Goal: Task Accomplishment & Management: Manage account settings

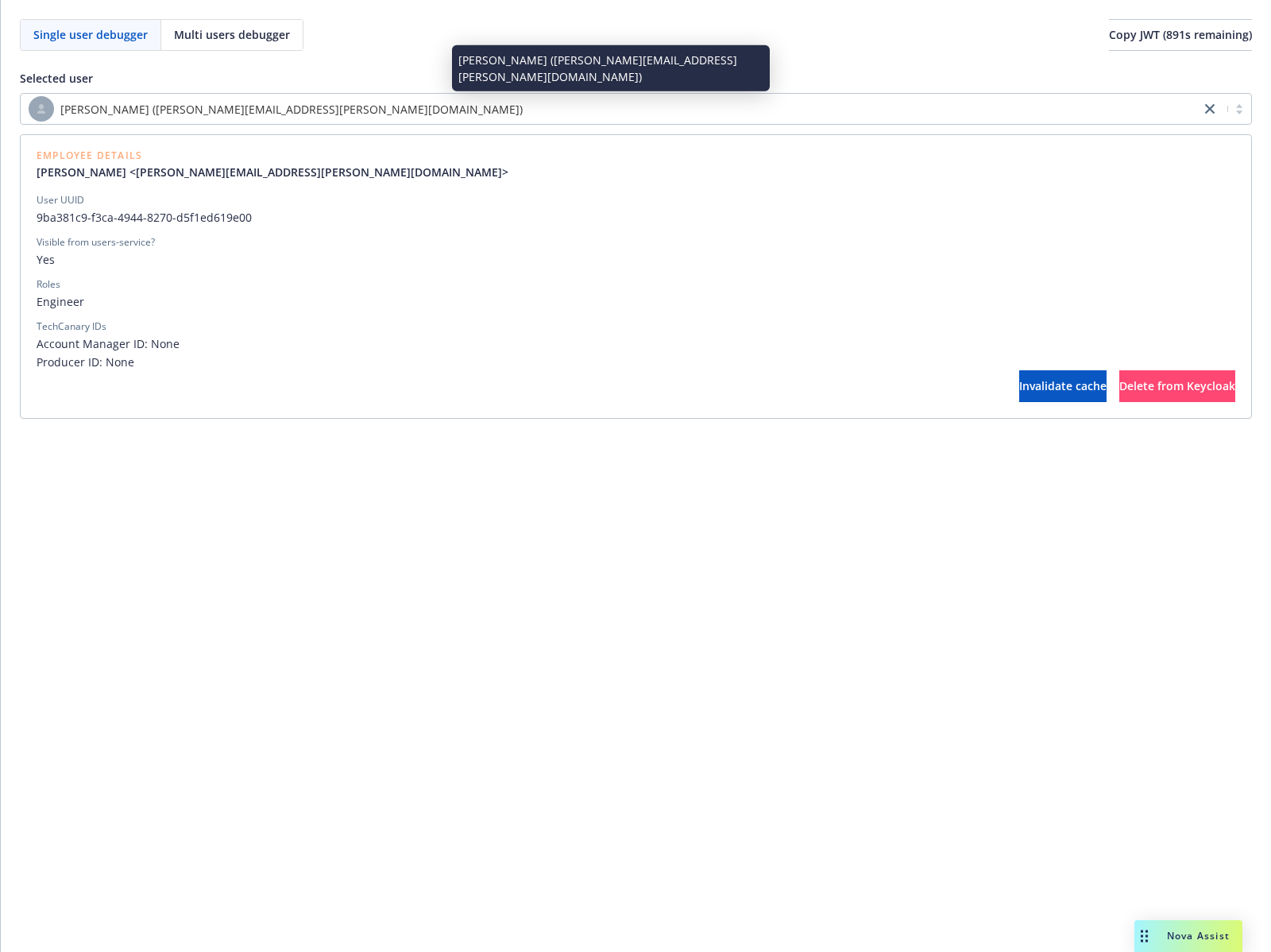
click at [691, 114] on div "[PERSON_NAME] ([PERSON_NAME][EMAIL_ADDRESS][PERSON_NAME][DOMAIN_NAME])" at bounding box center [610, 109] width 1164 height 25
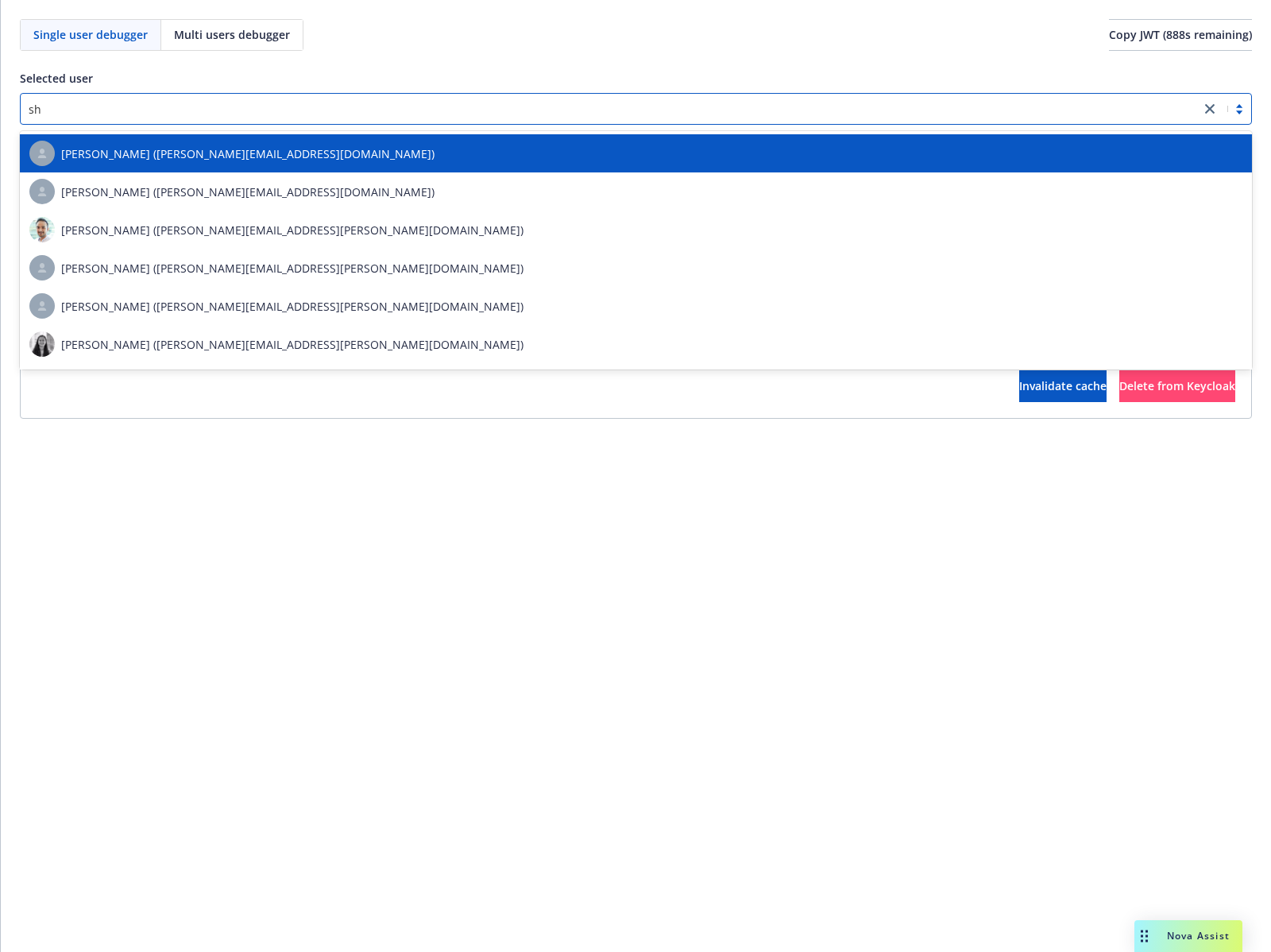
type input "s"
type input "a"
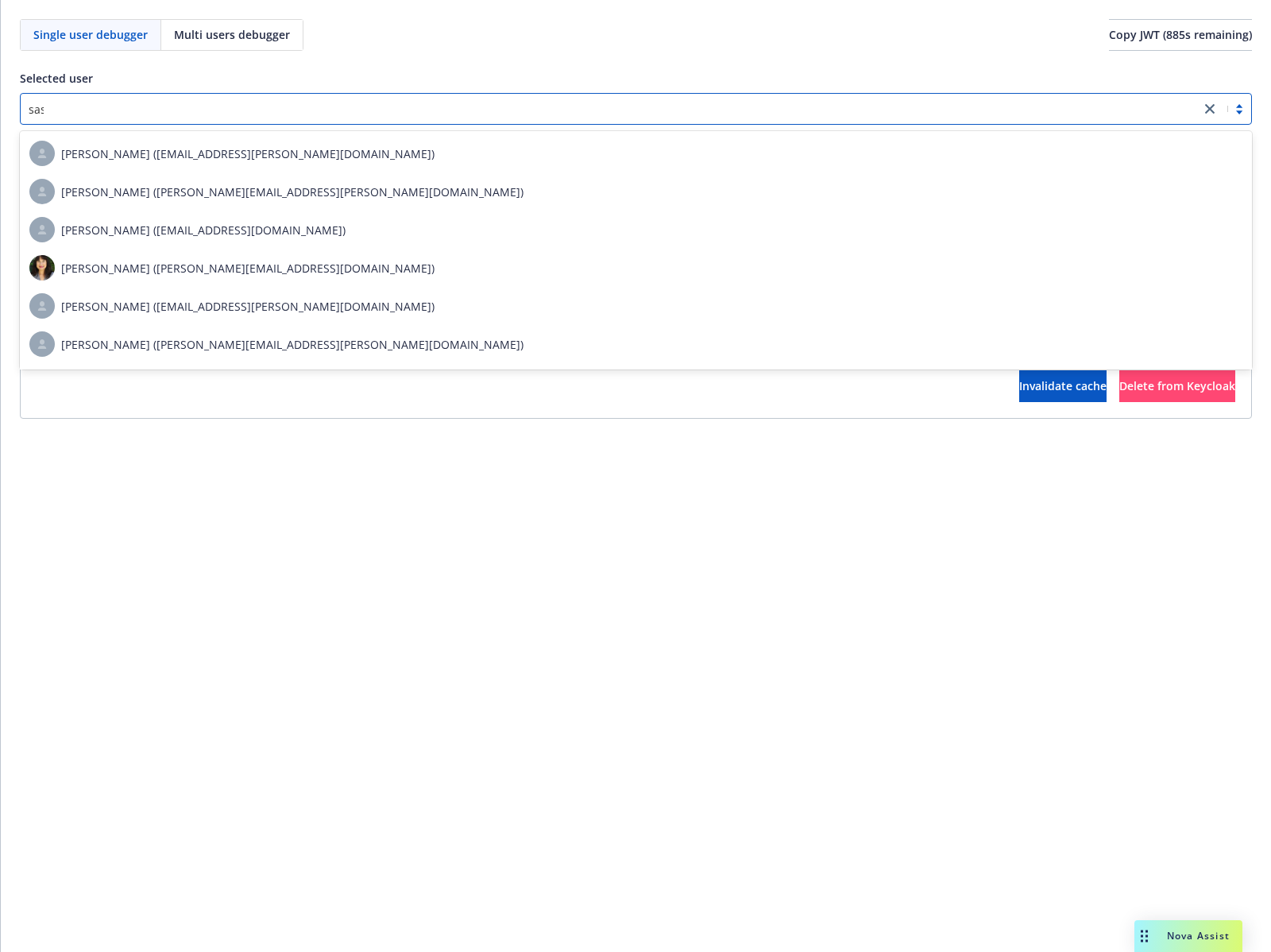
type input "sash"
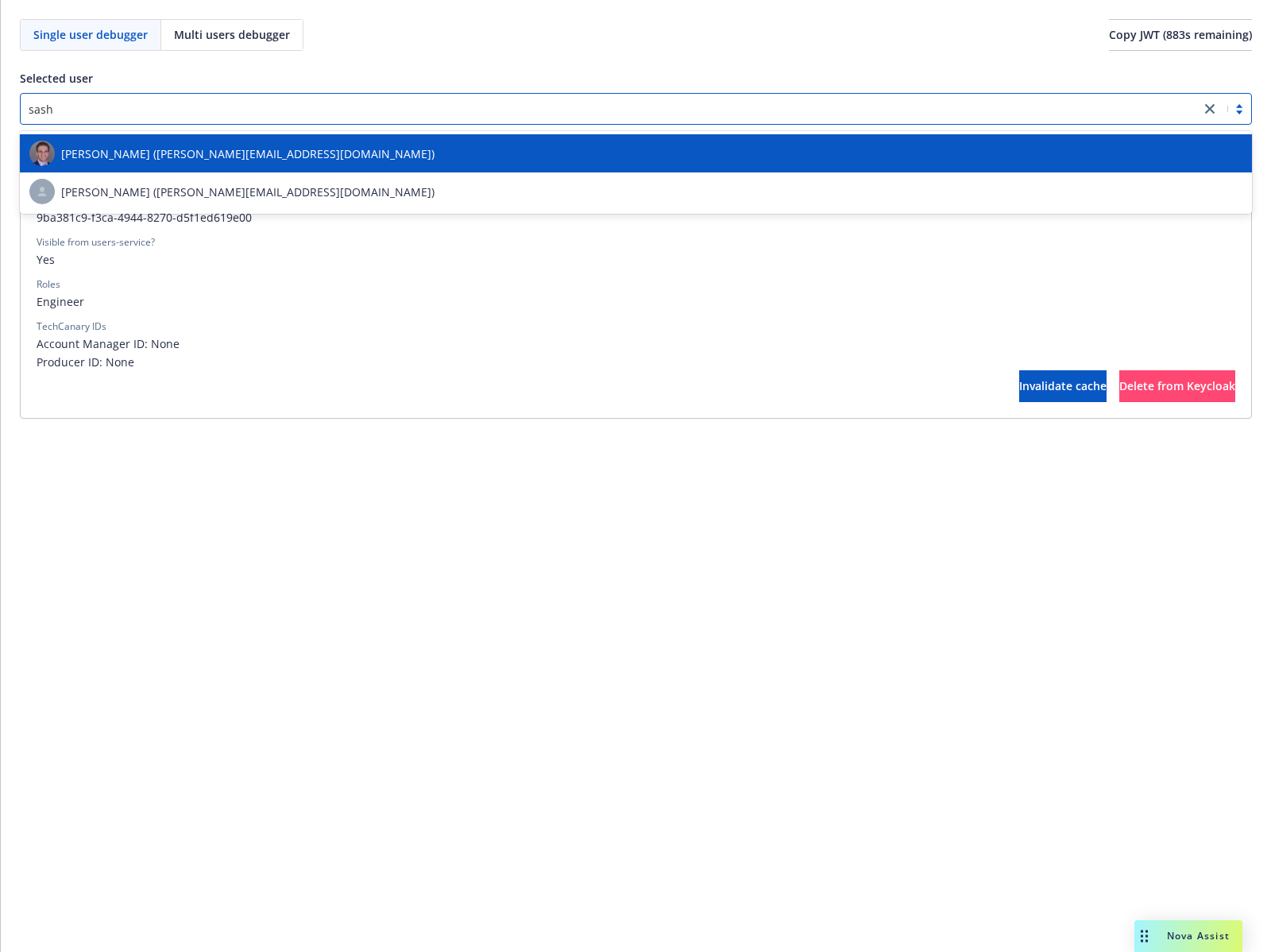
click at [676, 154] on div "[PERSON_NAME] ([PERSON_NAME][EMAIL_ADDRESS][DOMAIN_NAME])" at bounding box center [636, 153] width 1214 height 25
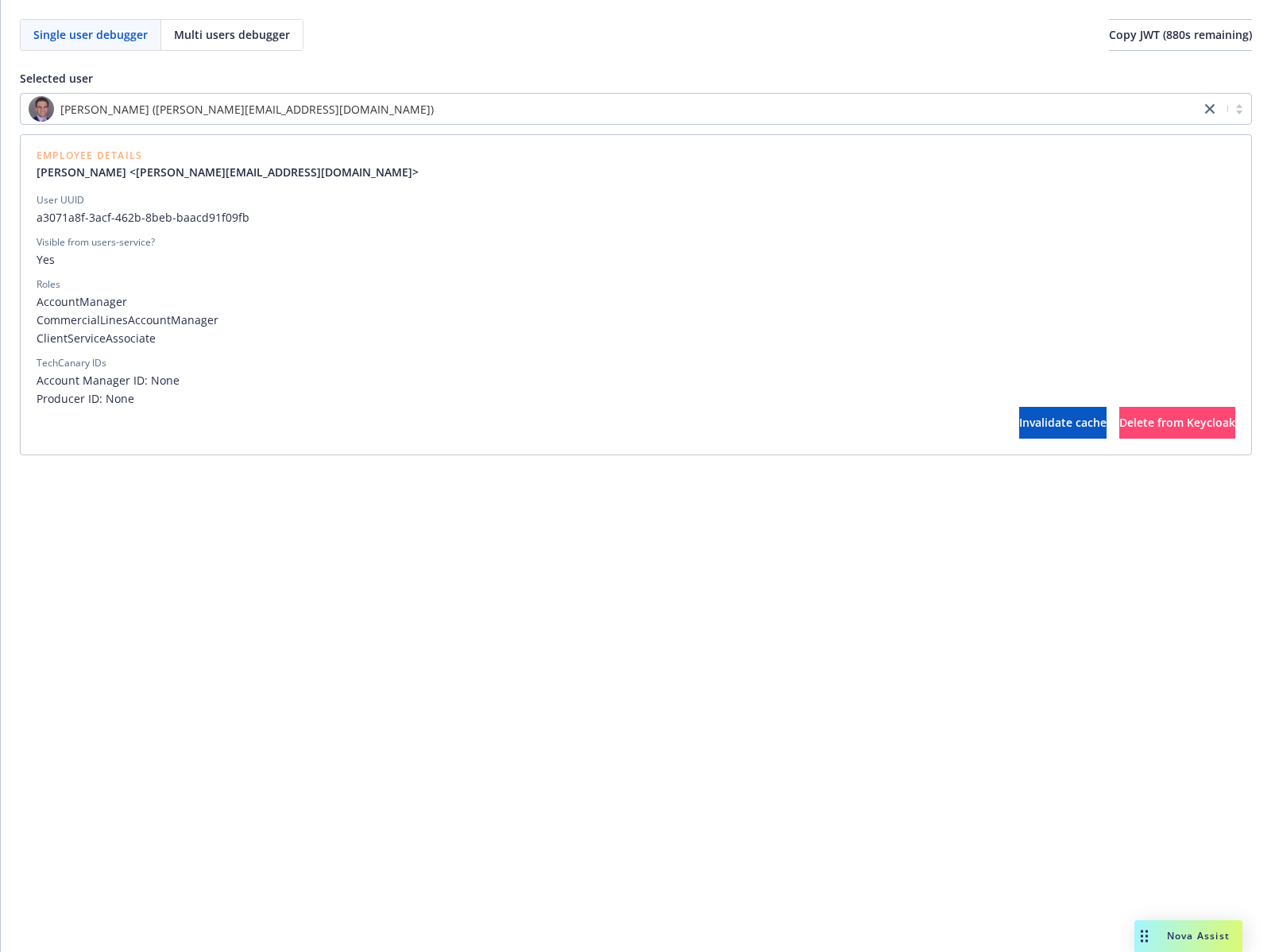
click at [143, 220] on span "a3071a8f-3acf-462b-8beb-baacd91f09fb" at bounding box center [636, 216] width 1199 height 16
copy span "a3071a8f-3acf-462b-8beb-baacd91f09fb"
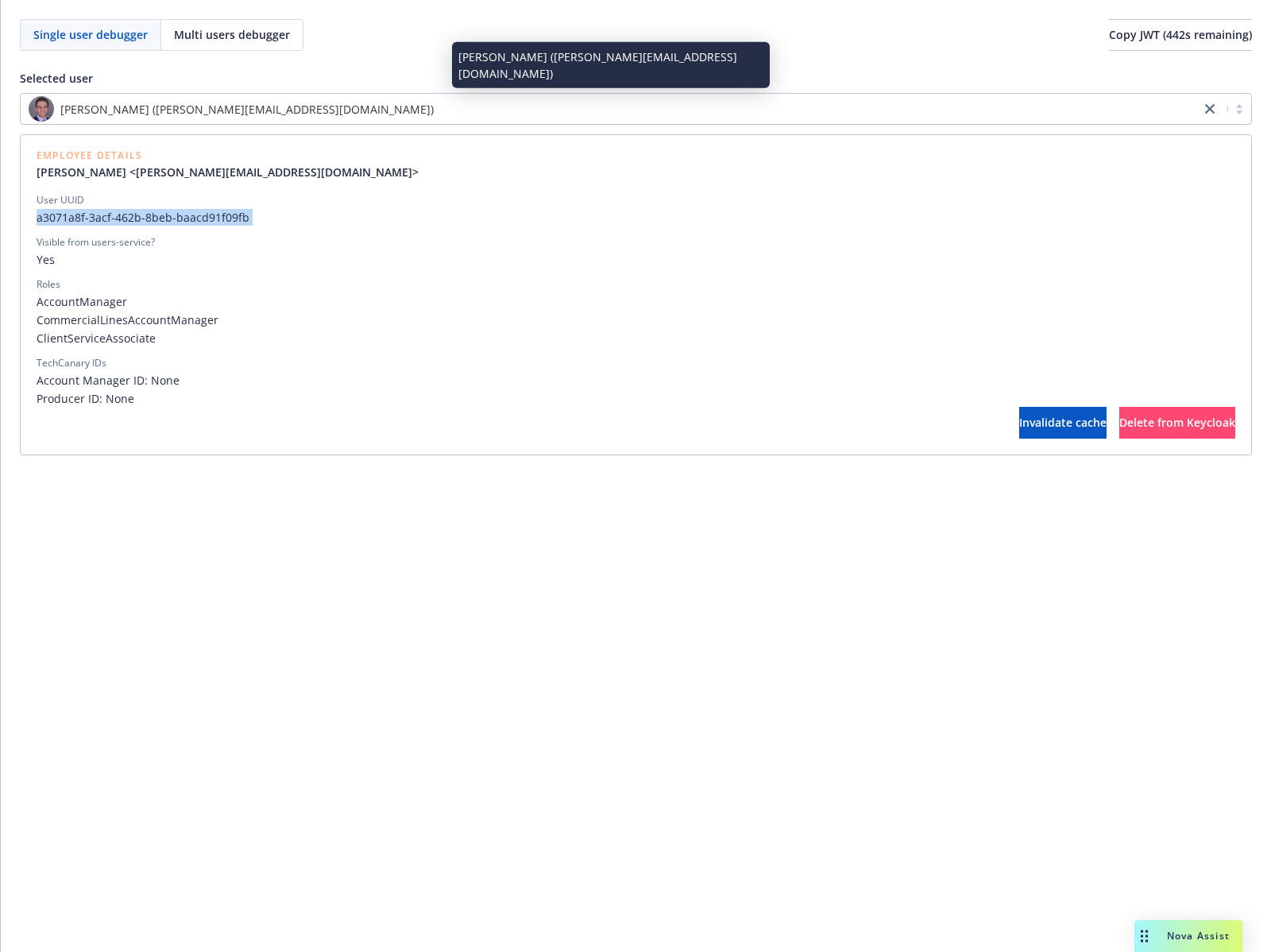
click at [630, 108] on div "[PERSON_NAME] ([PERSON_NAME][EMAIL_ADDRESS][DOMAIN_NAME])" at bounding box center [610, 109] width 1164 height 25
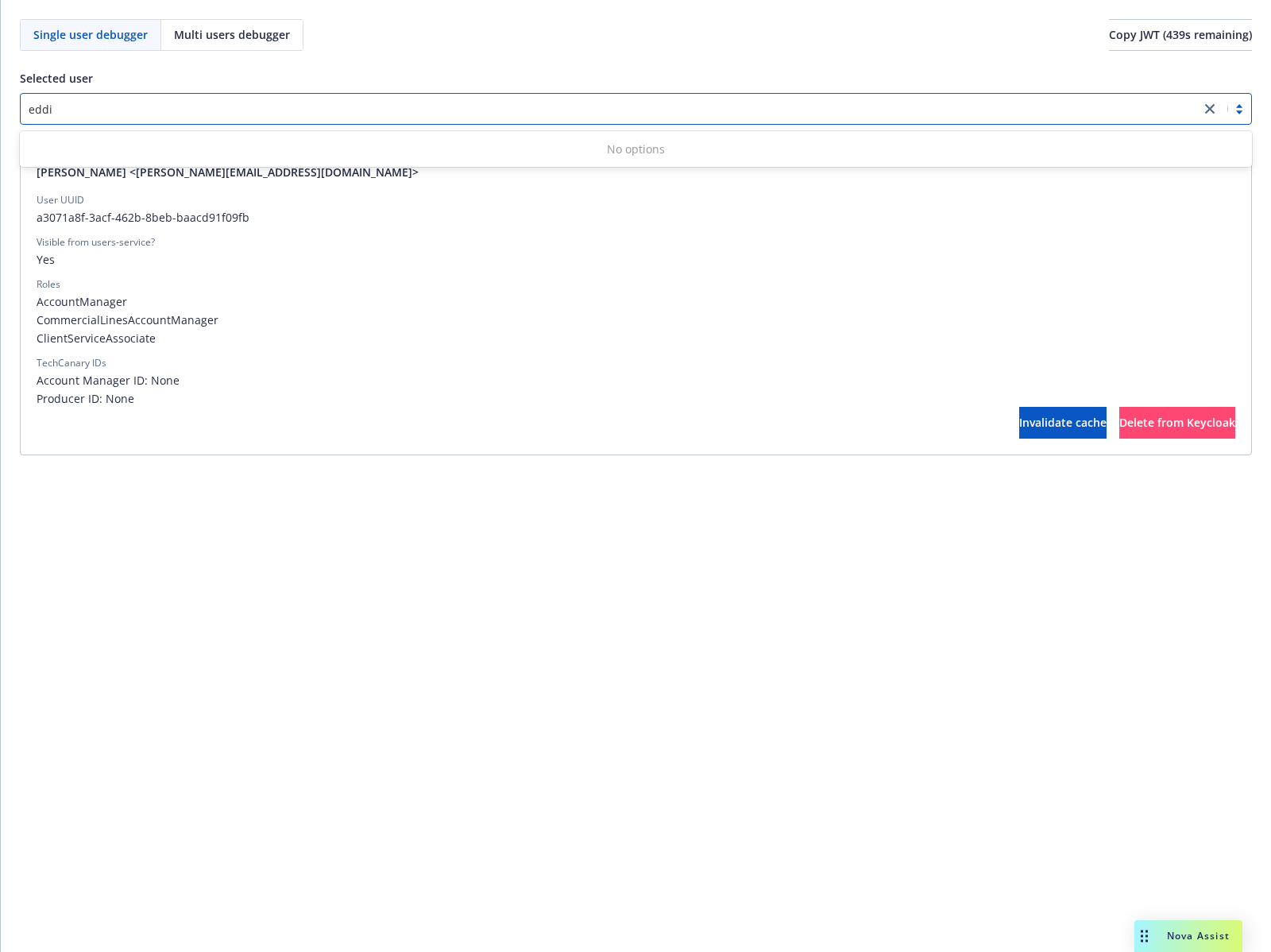
type input "[PERSON_NAME]"
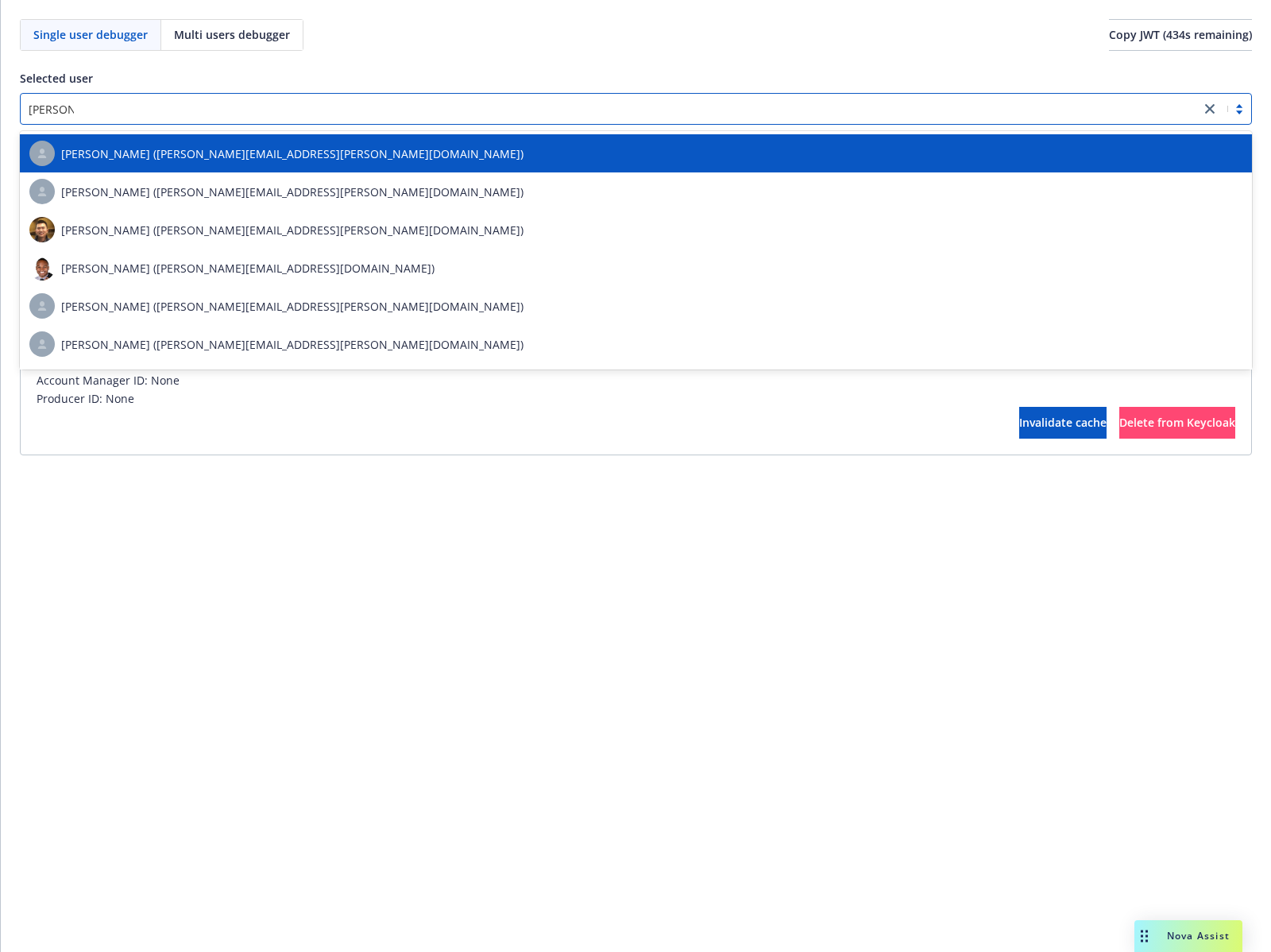
type input "[PERSON_NAME]"
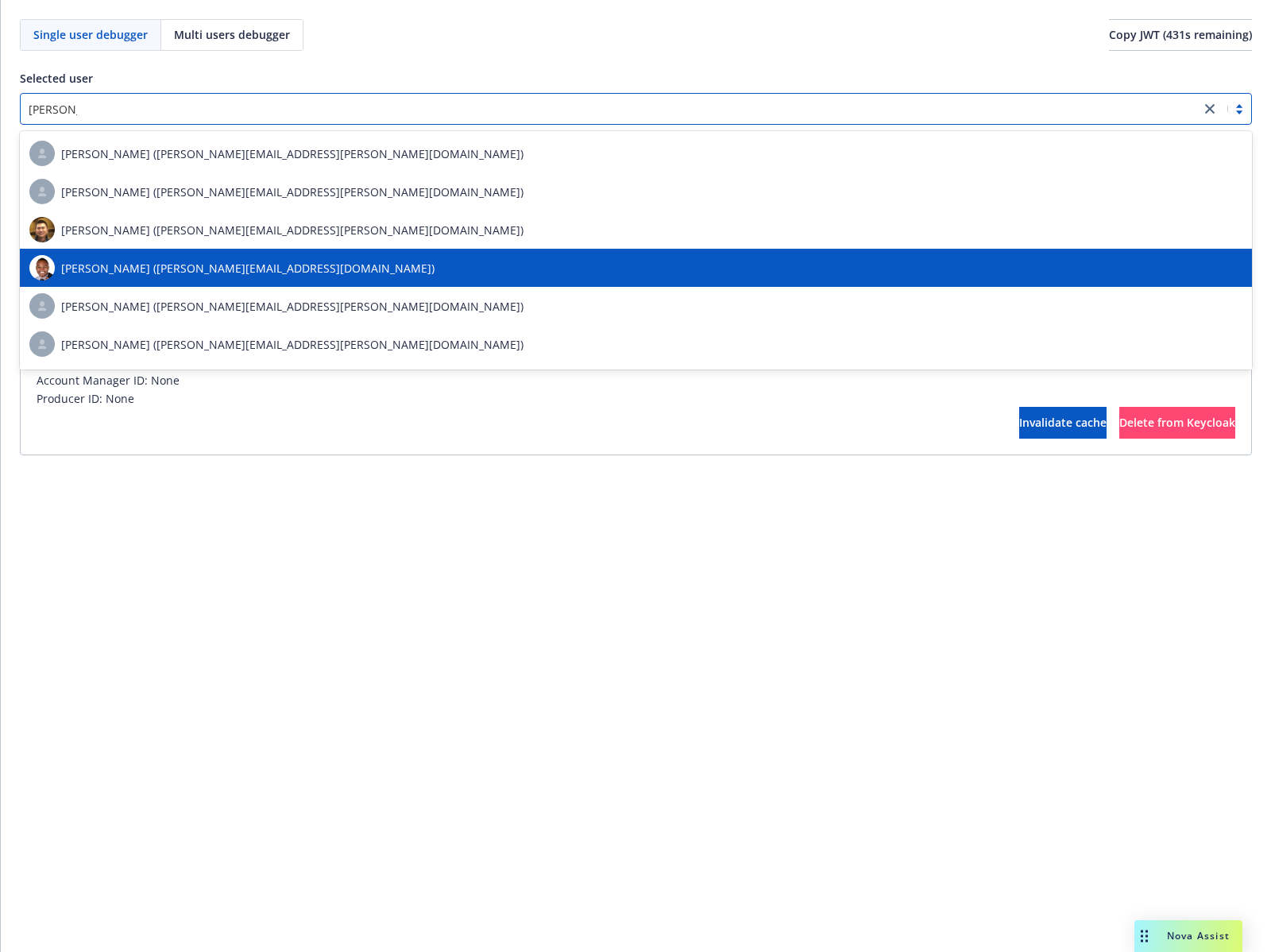
click at [613, 277] on div "[PERSON_NAME] ([PERSON_NAME][EMAIL_ADDRESS][DOMAIN_NAME])" at bounding box center [636, 268] width 1214 height 25
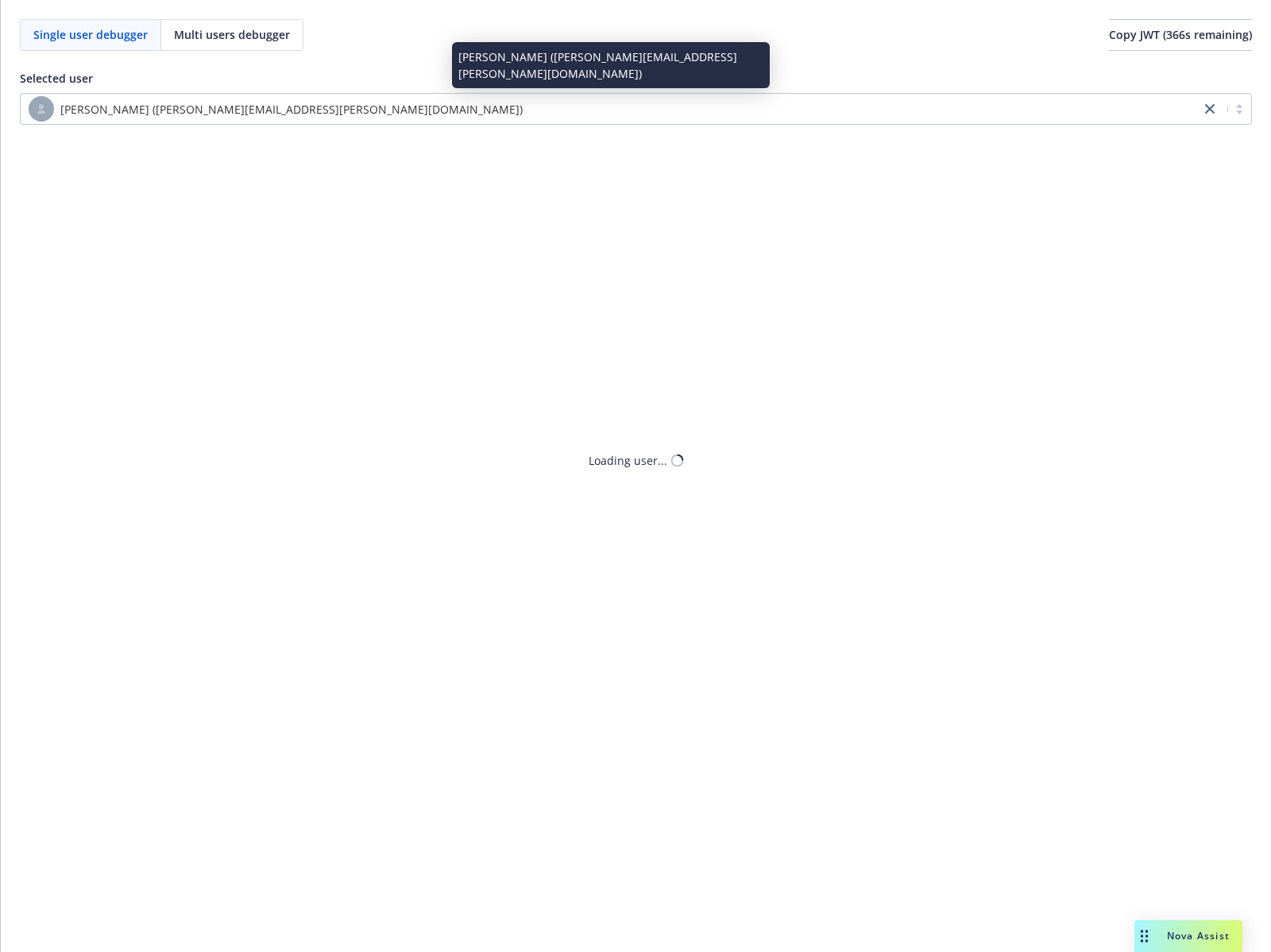
click at [587, 101] on div "[PERSON_NAME] ([PERSON_NAME][EMAIL_ADDRESS][PERSON_NAME][DOMAIN_NAME])" at bounding box center [610, 109] width 1164 height 25
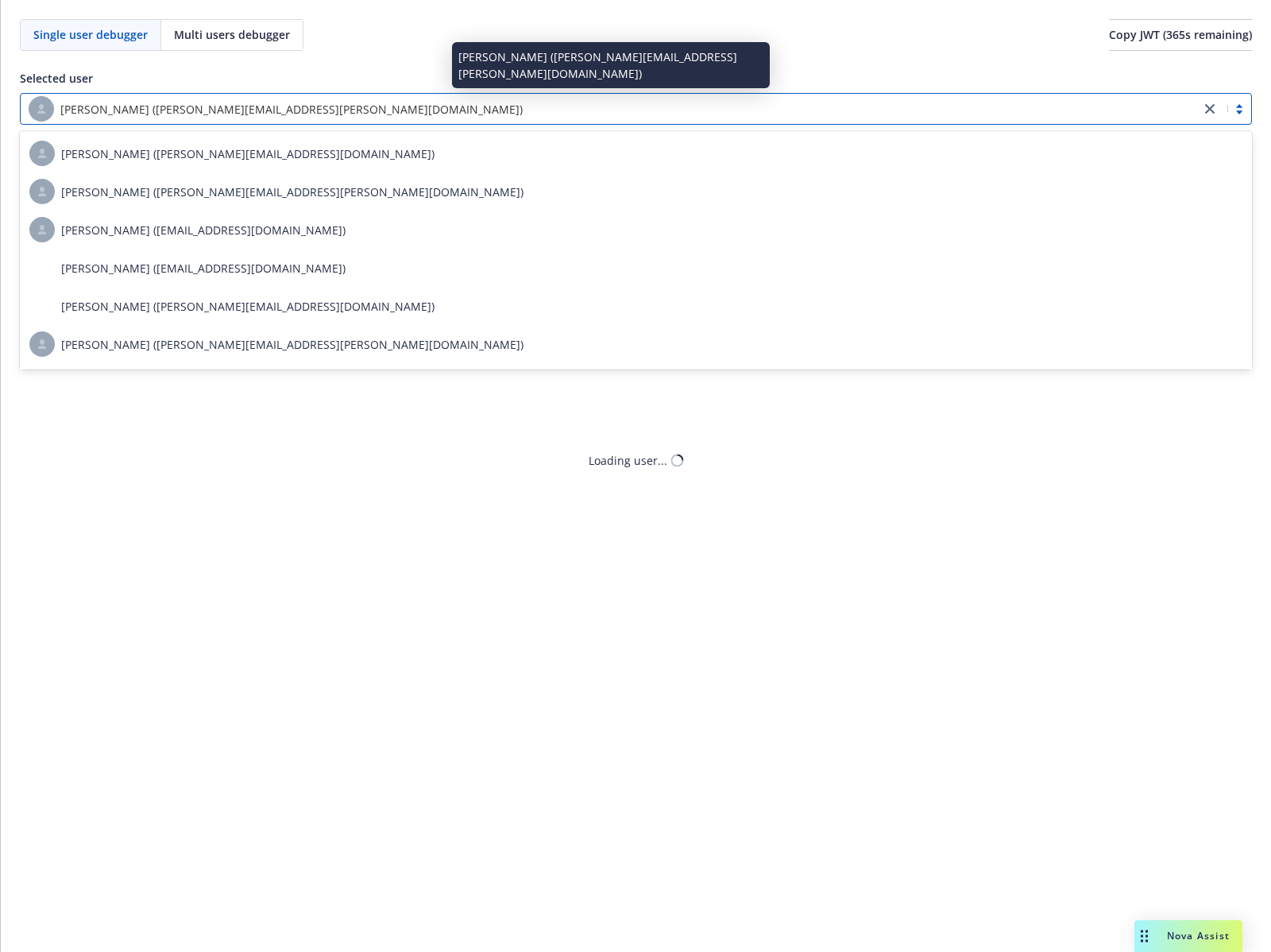
paste input "9376556d-3ccd-4c03-9b0a-3b000a410629"
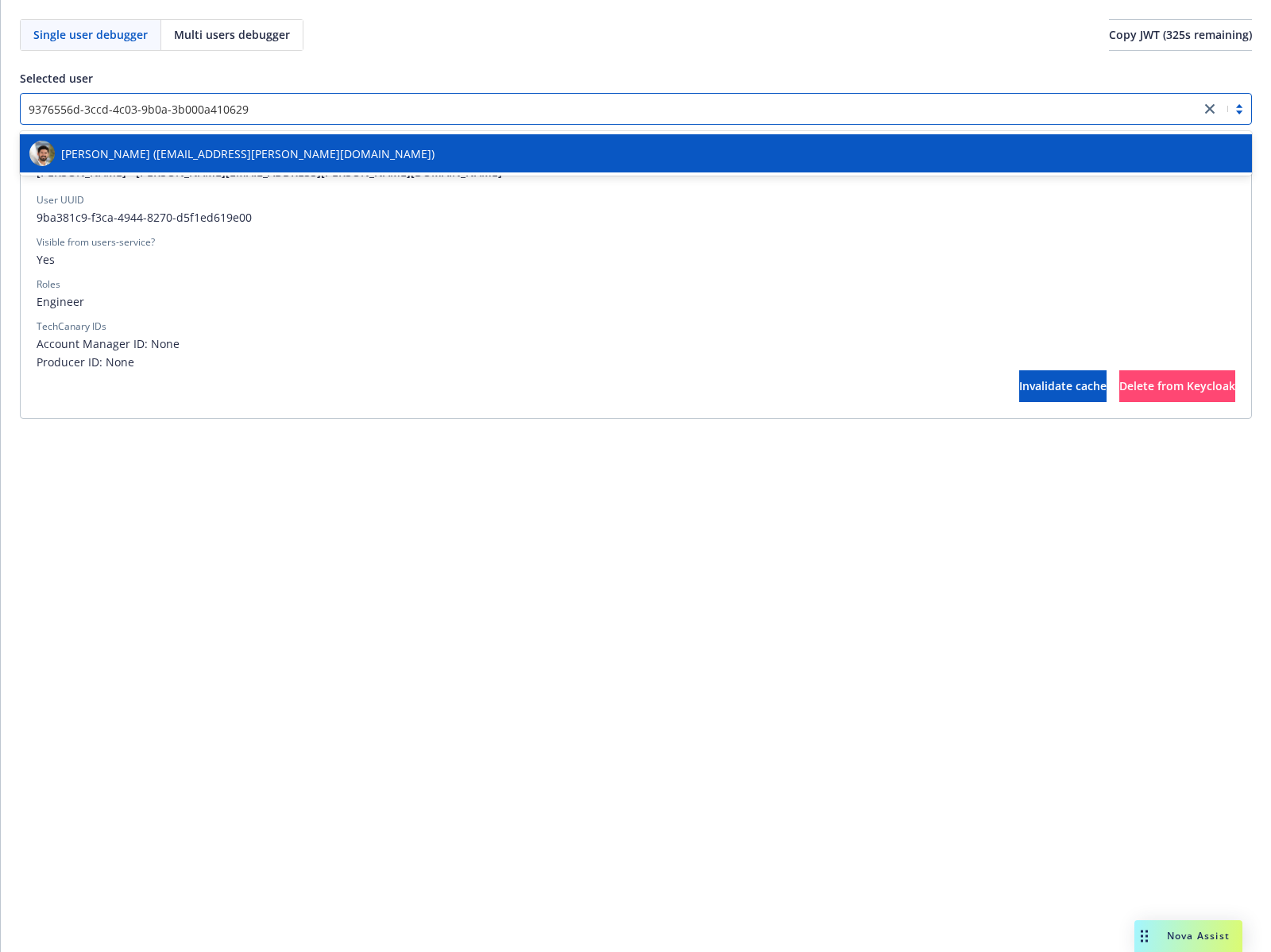
type input "9376556d-3ccd-4c03-9b0a-3b000a410629"
